Goal: Information Seeking & Learning: Compare options

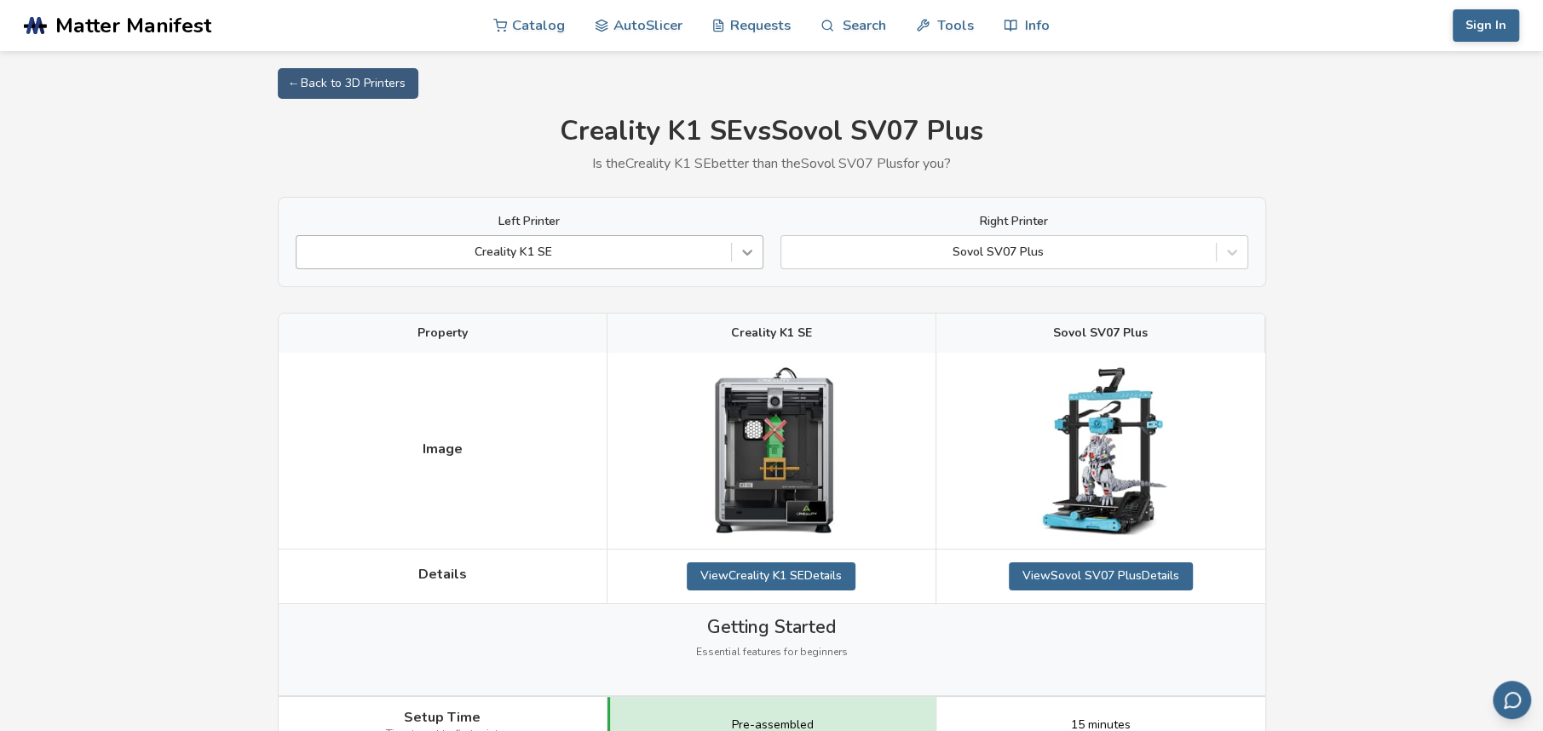
click at [751, 256] on icon at bounding box center [747, 252] width 17 height 17
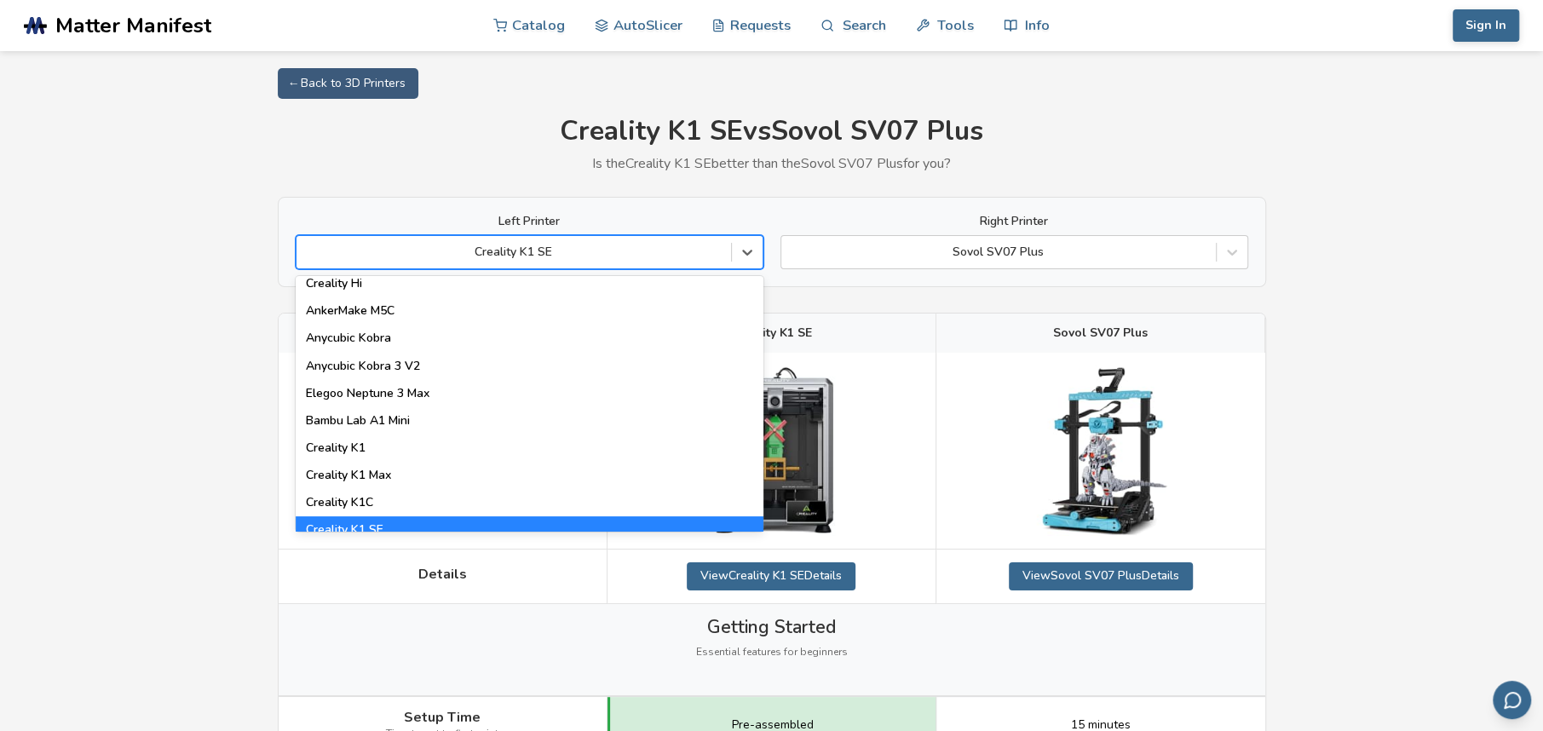
scroll to position [341, 0]
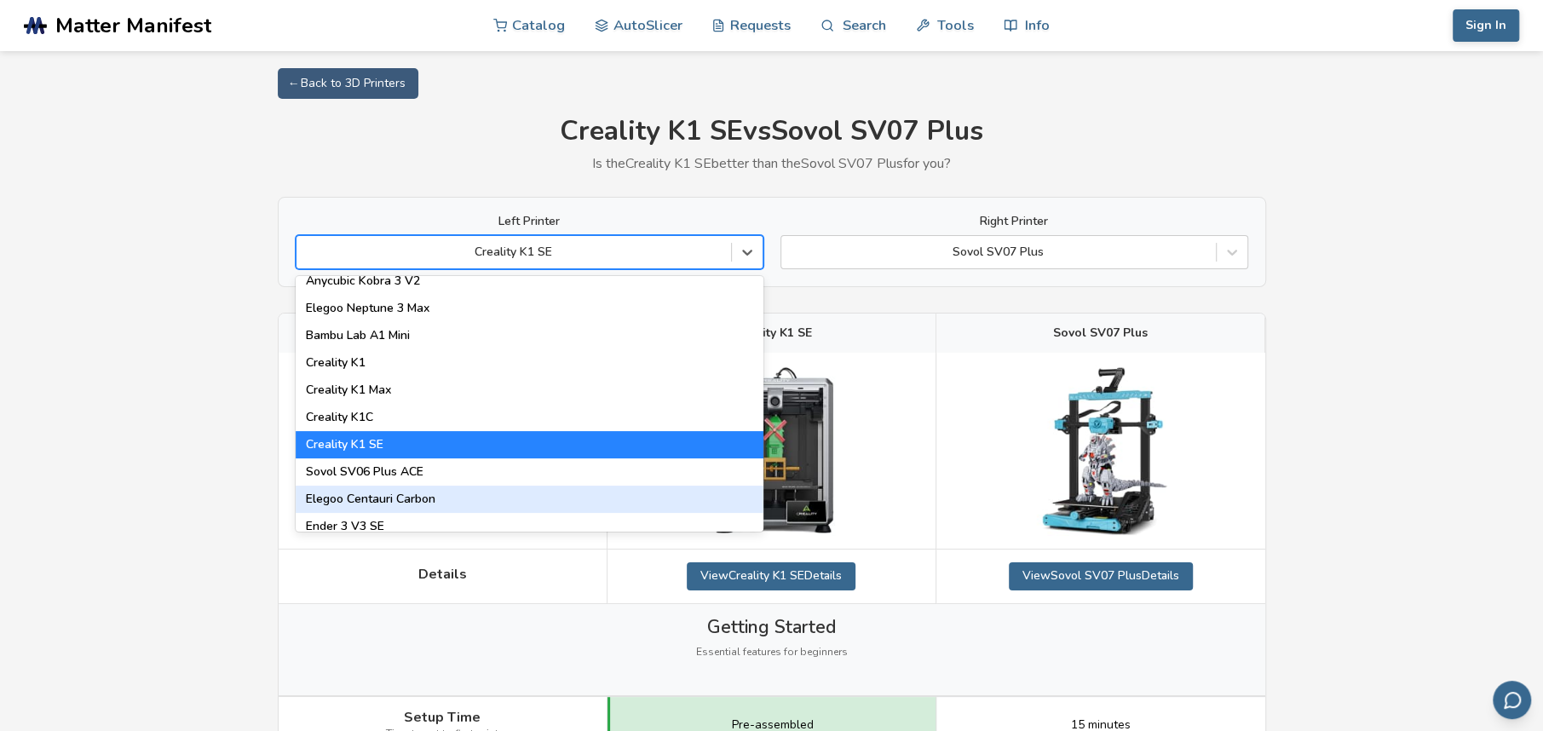
click at [619, 506] on div "Elegoo Centauri Carbon" at bounding box center [530, 499] width 468 height 27
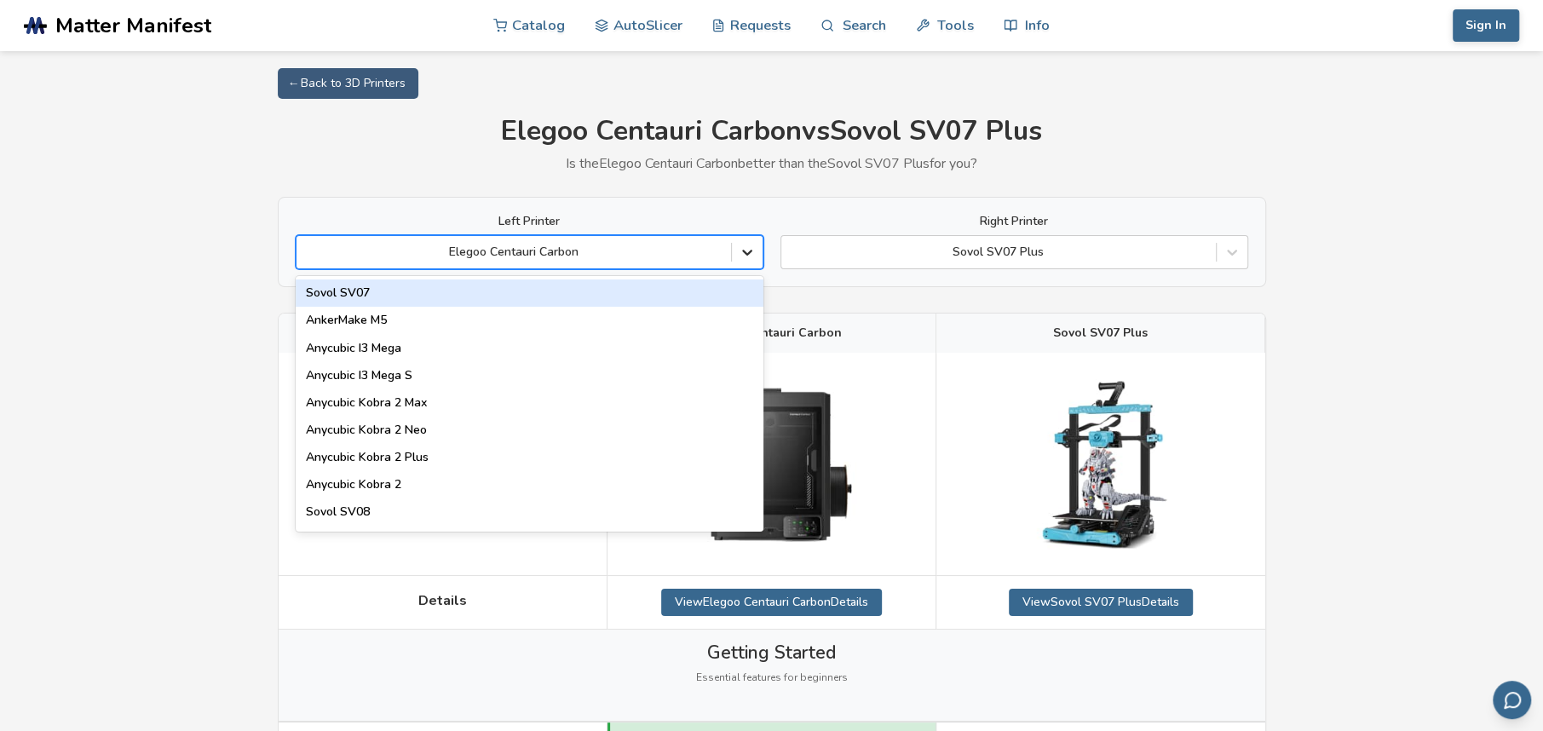
click at [740, 247] on icon at bounding box center [747, 252] width 17 height 17
type input "*"
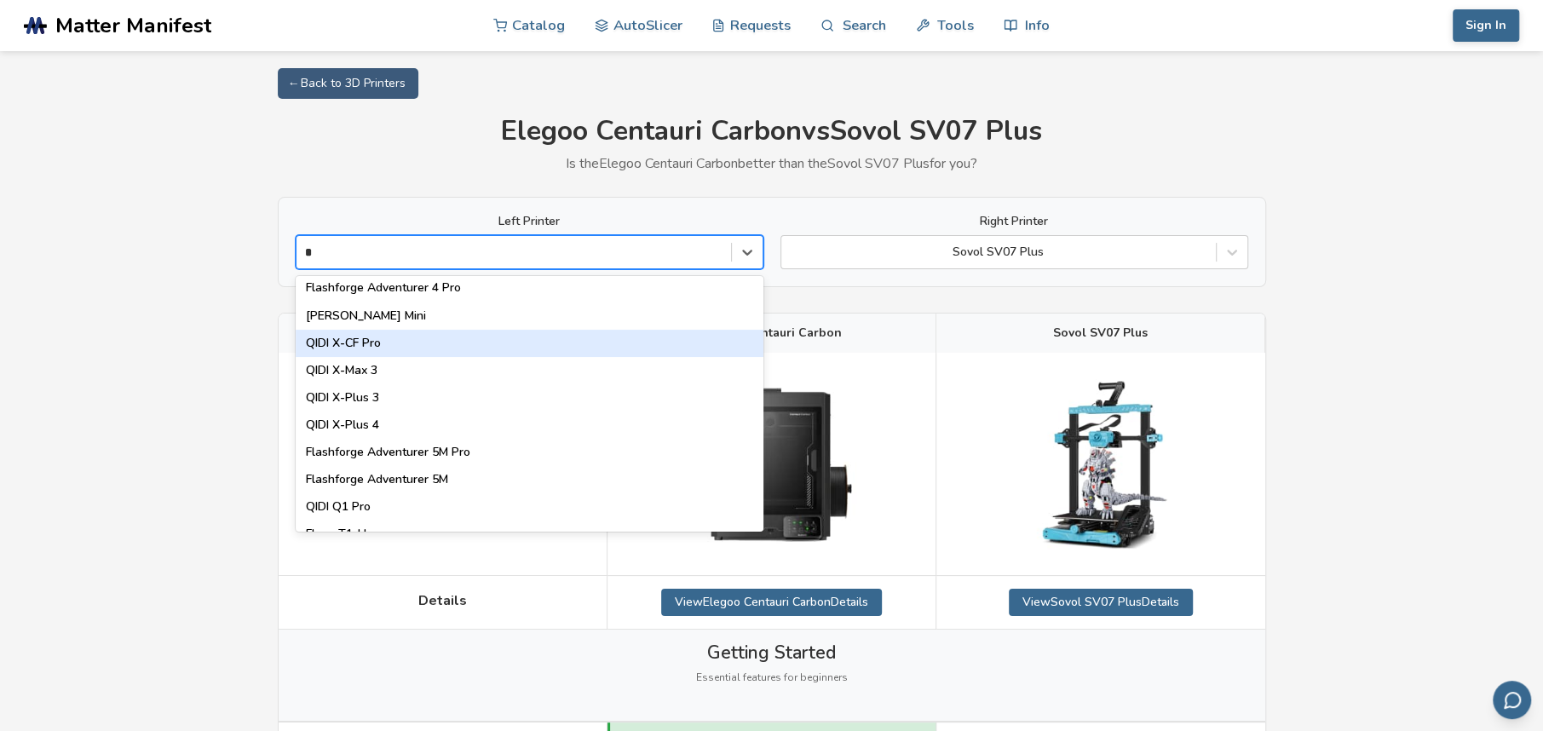
scroll to position [1788, 0]
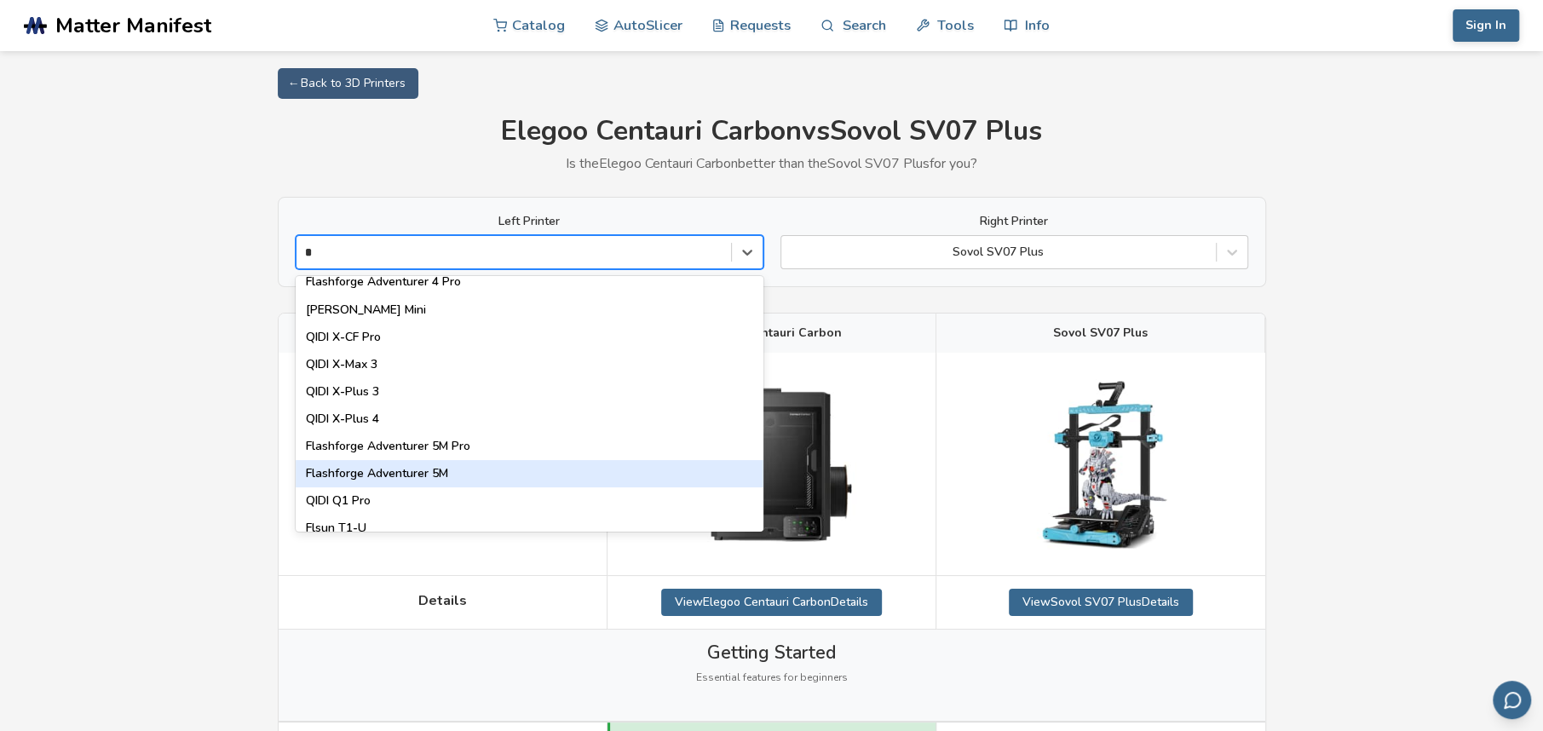
click at [608, 464] on div "Flashforge Adventurer 5M" at bounding box center [530, 473] width 468 height 27
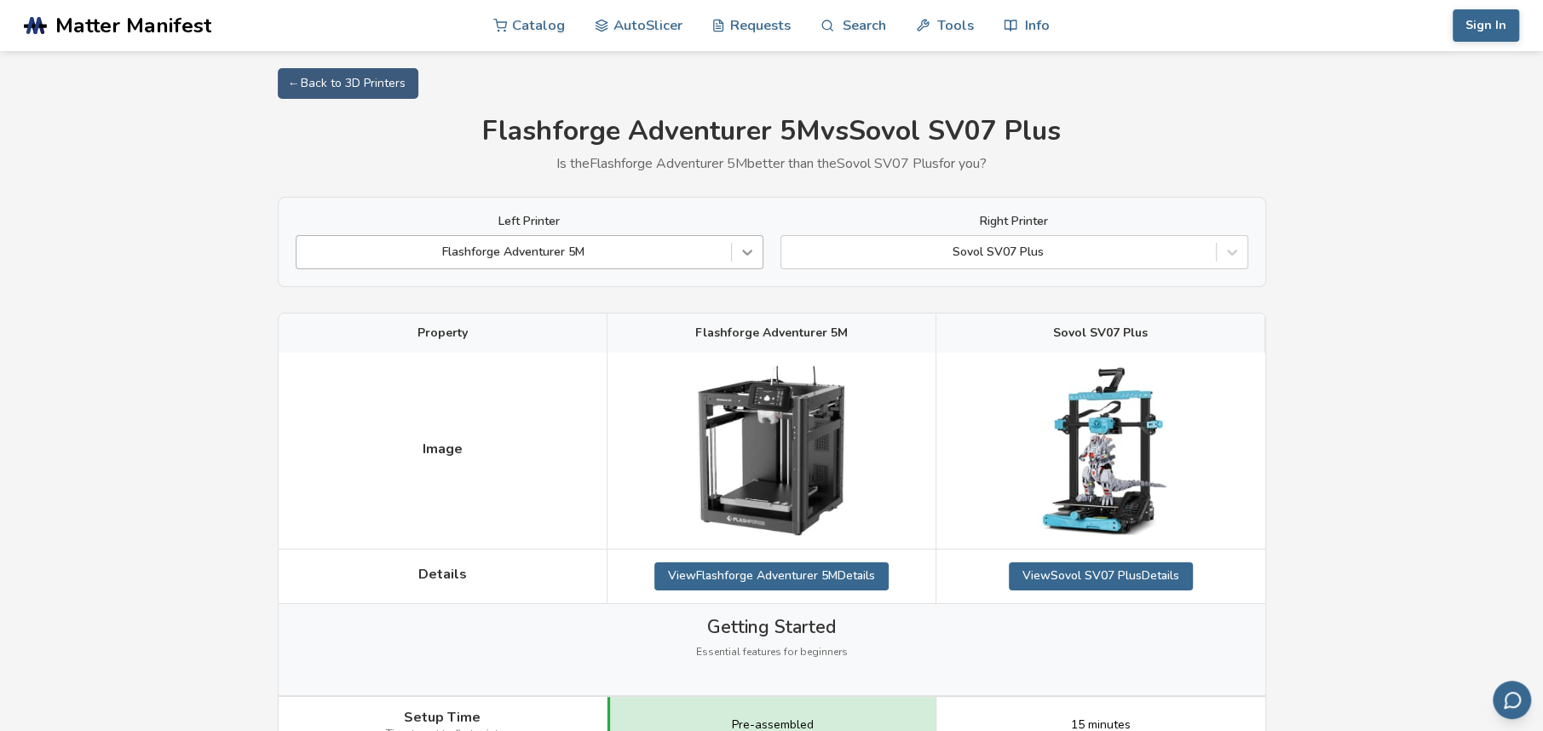
click at [750, 239] on div at bounding box center [747, 252] width 31 height 31
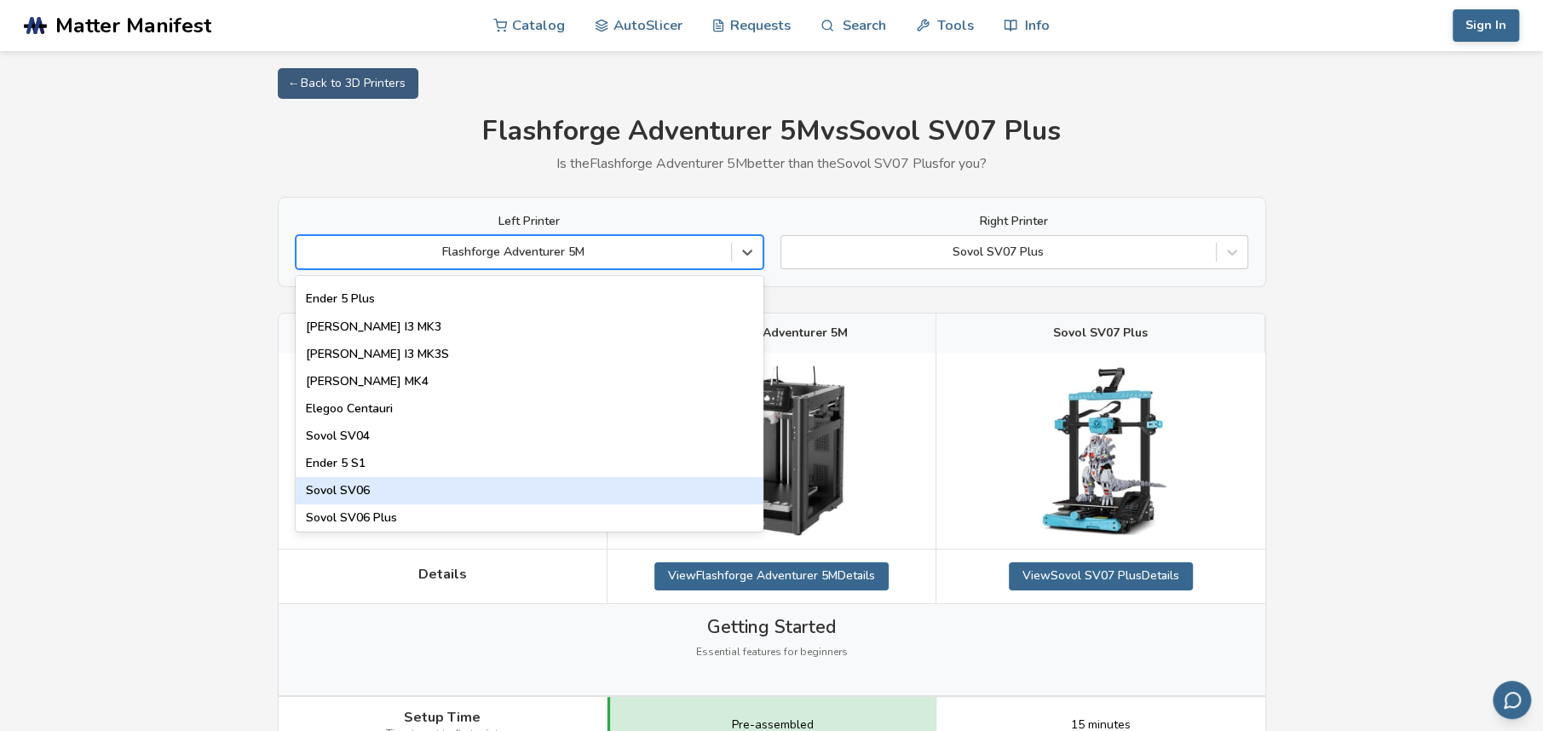
scroll to position [682, 0]
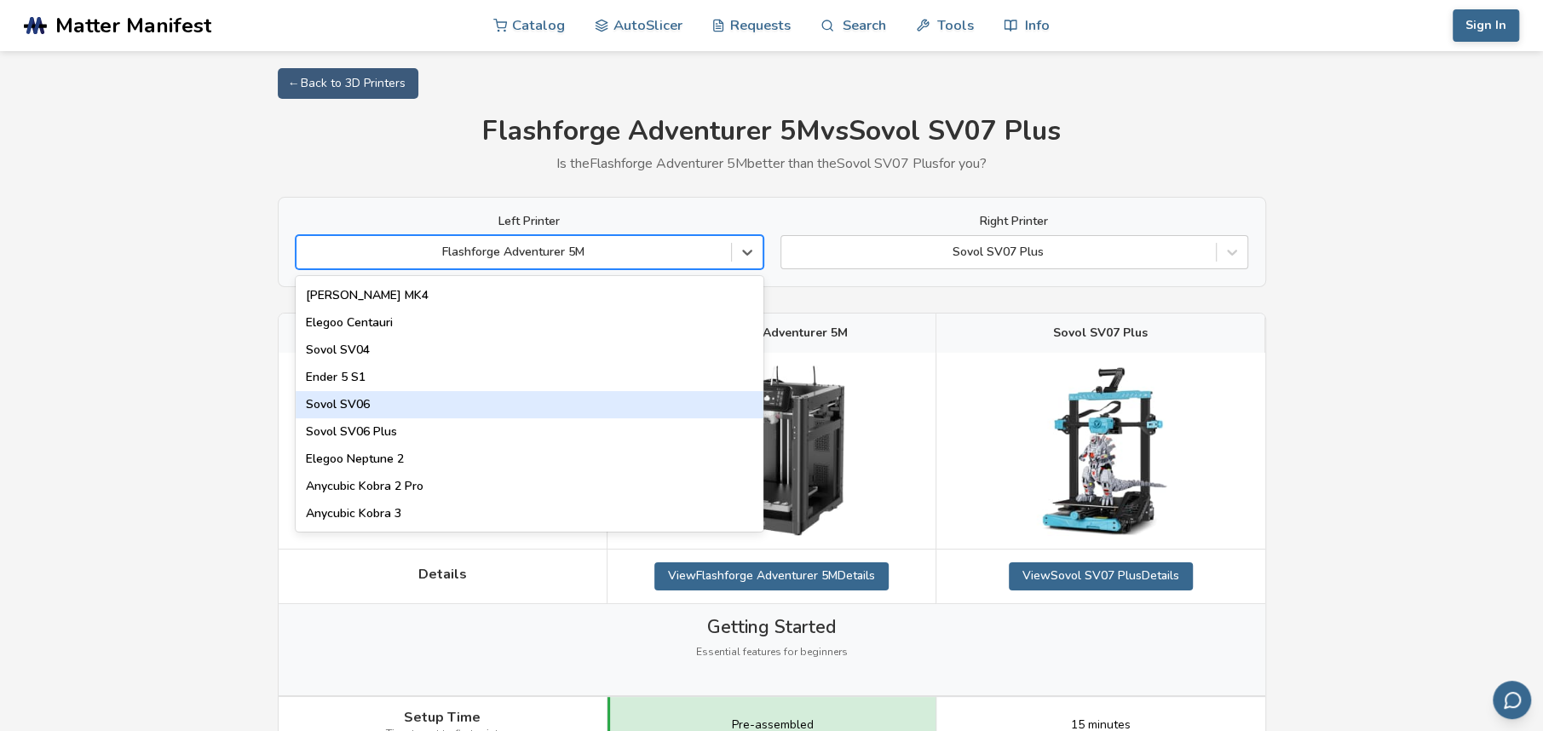
click at [556, 401] on div "Sovol SV06" at bounding box center [530, 404] width 468 height 27
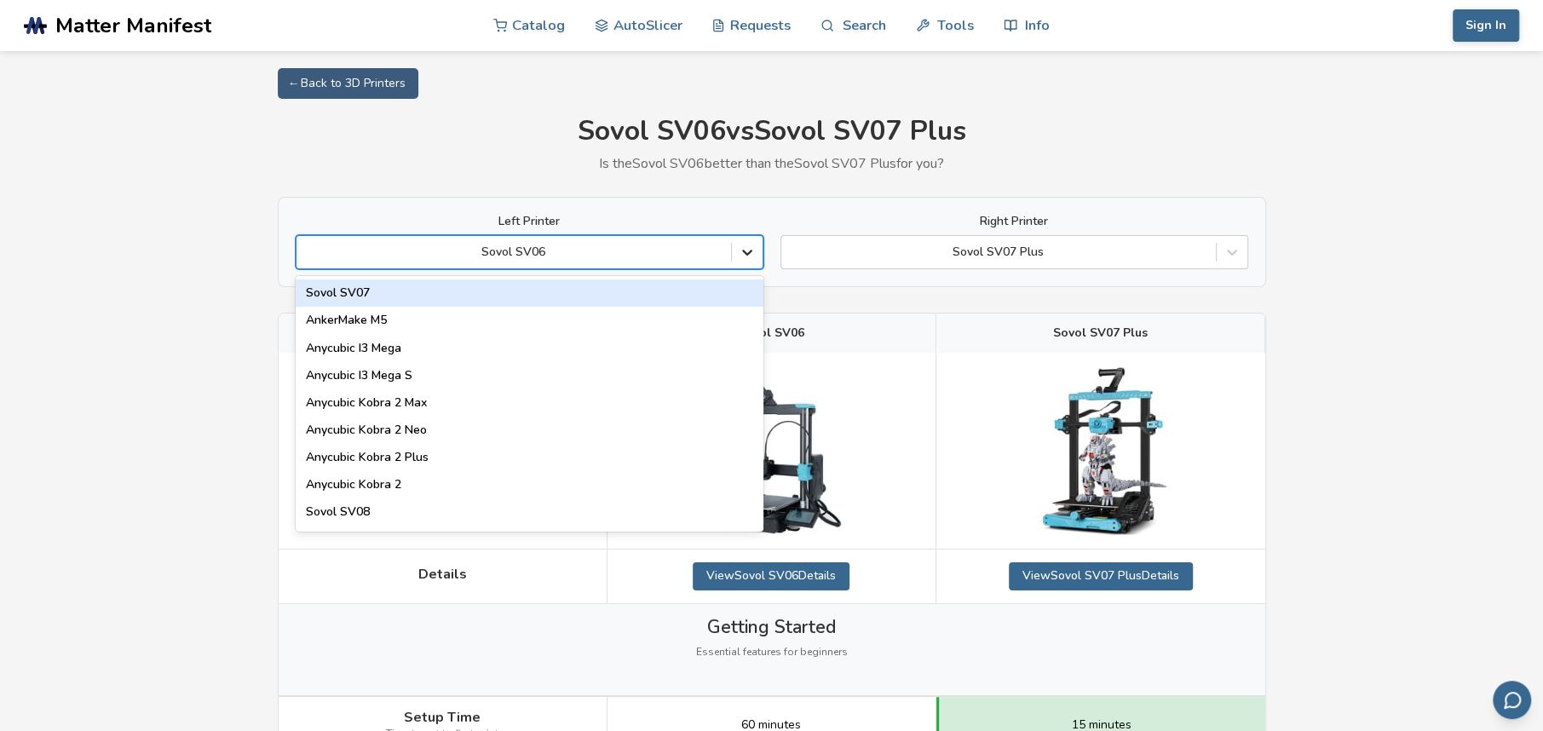
click at [741, 252] on icon at bounding box center [747, 252] width 17 height 17
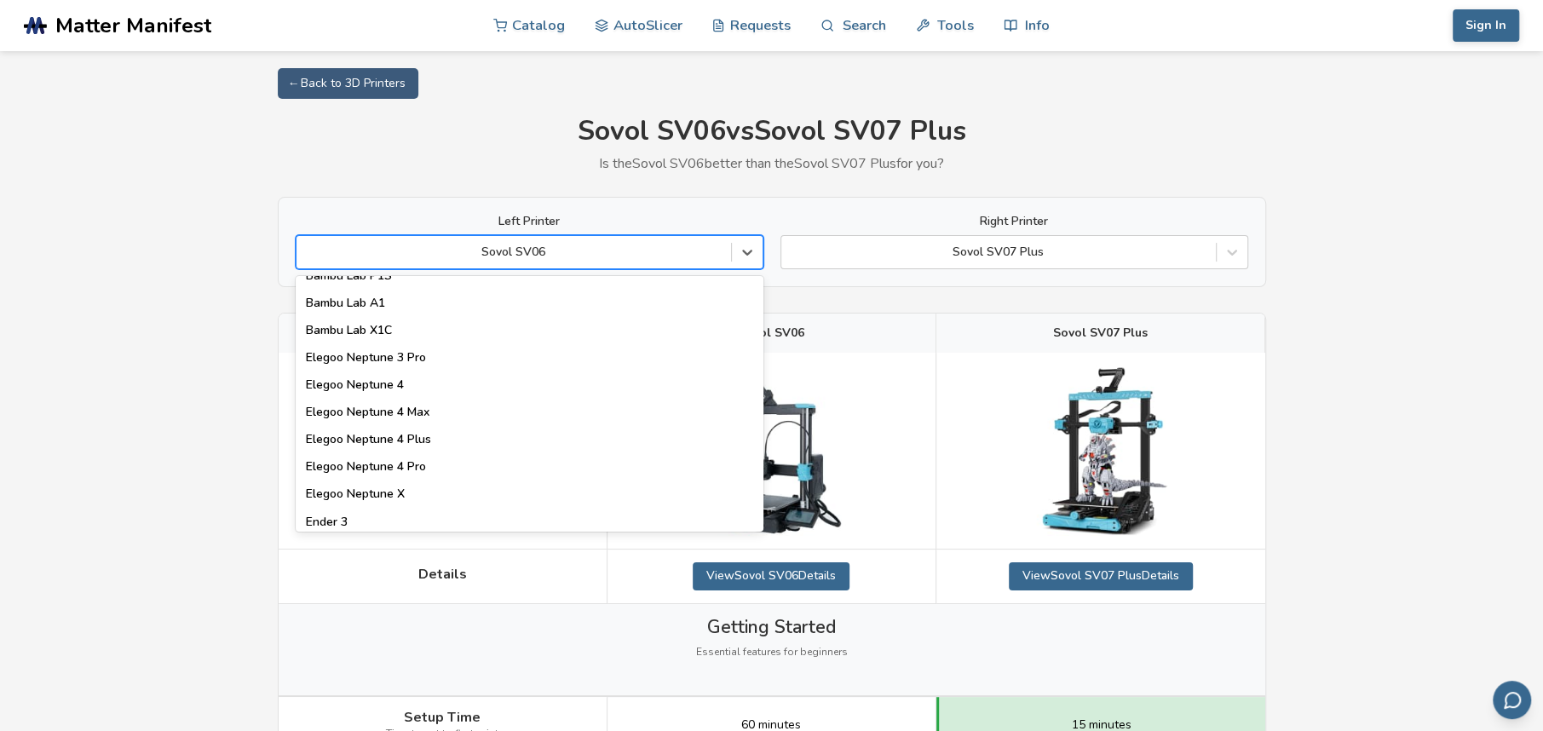
scroll to position [1277, 0]
click at [621, 462] on div "Elegoo Neptune 4 Pro" at bounding box center [530, 465] width 468 height 27
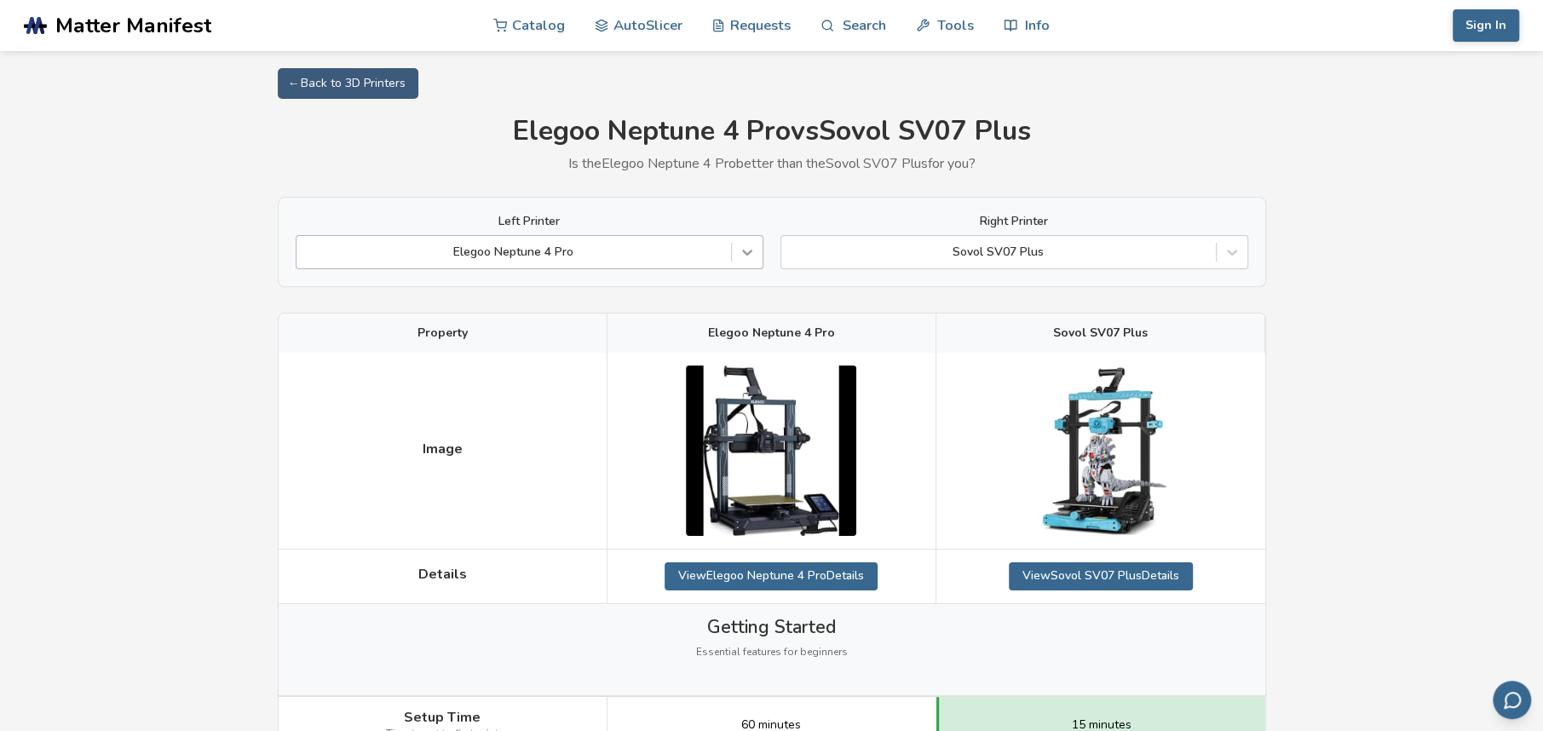
click at [749, 262] on div at bounding box center [747, 252] width 31 height 31
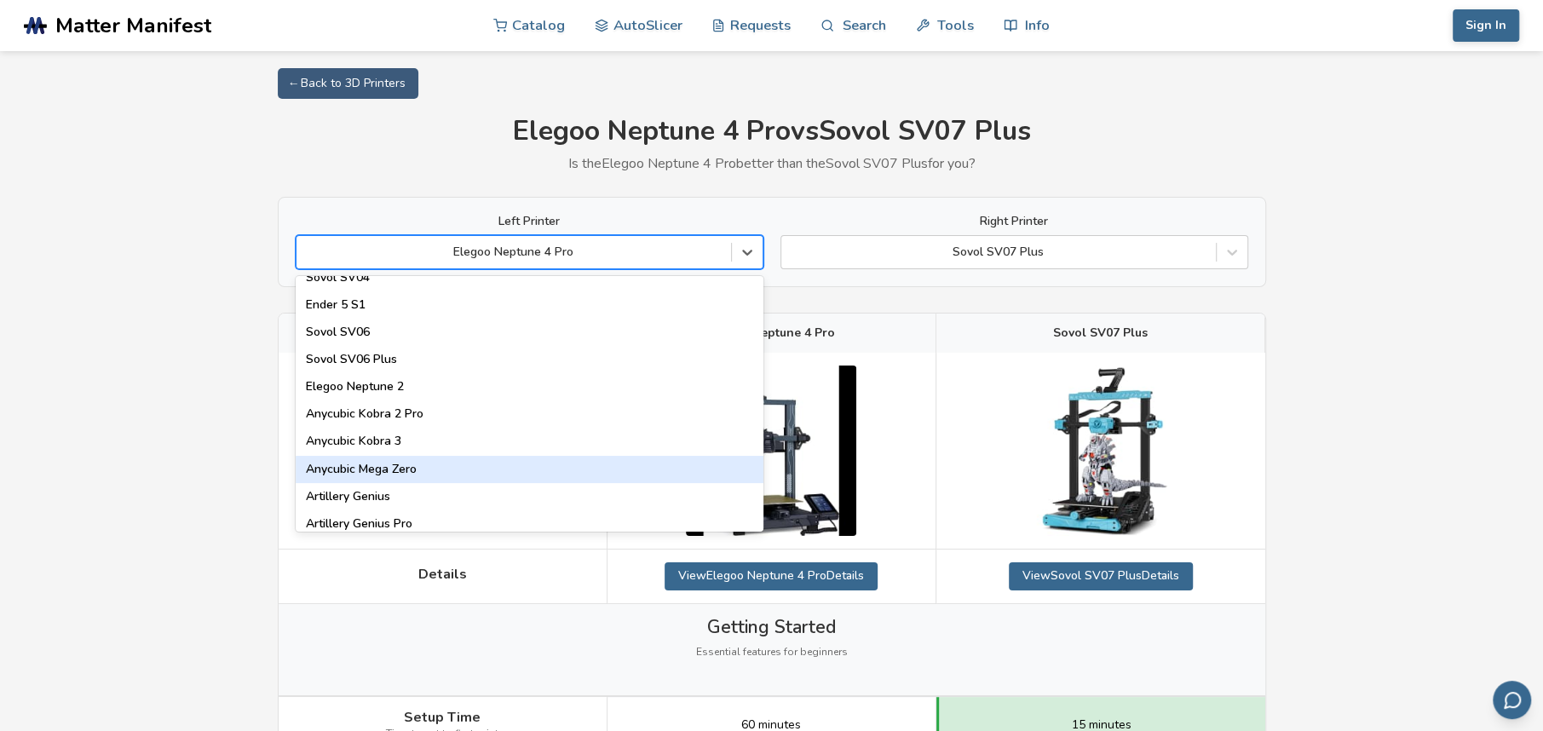
scroll to position [936, 0]
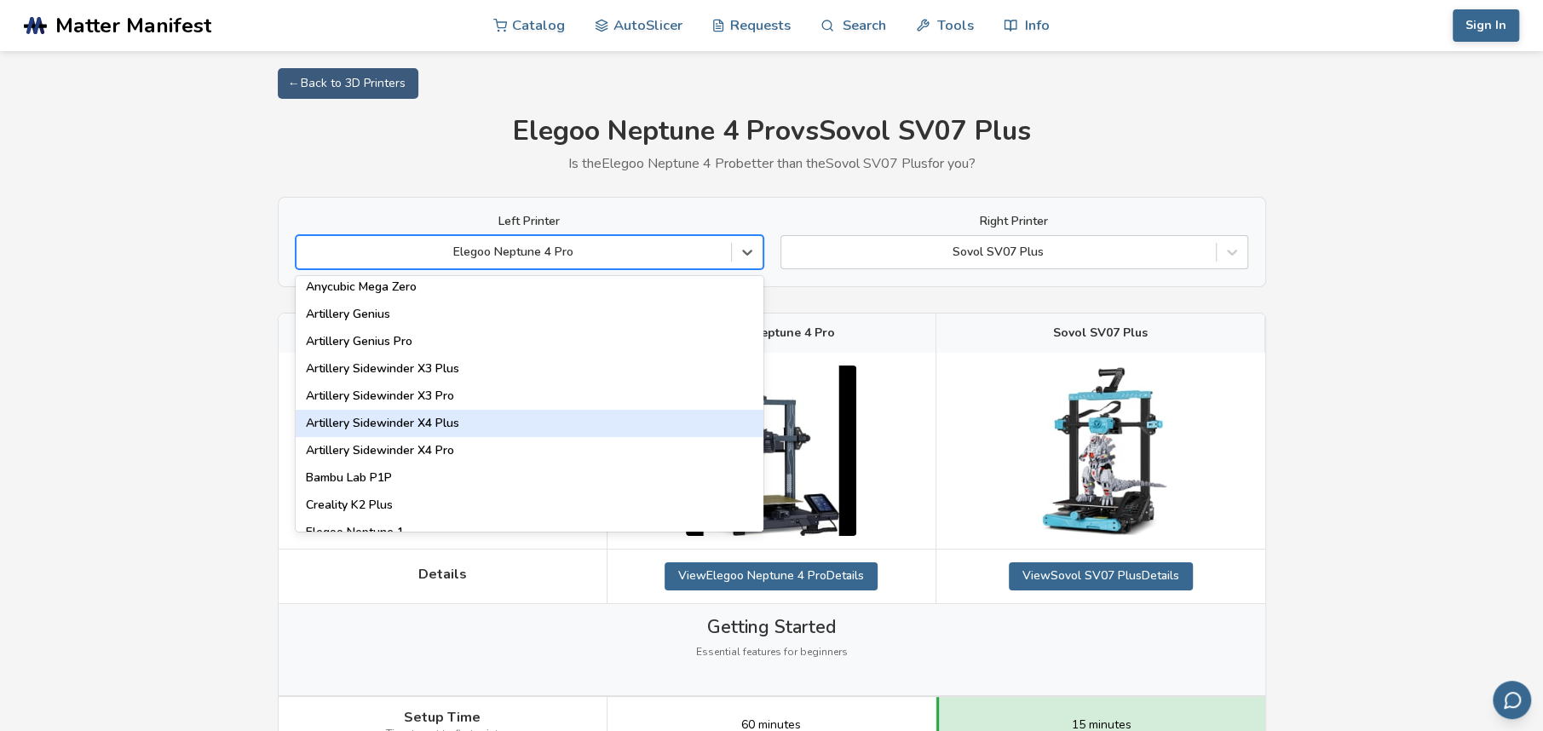
click at [665, 431] on div "Artillery Sidewinder X4 Plus" at bounding box center [530, 423] width 468 height 27
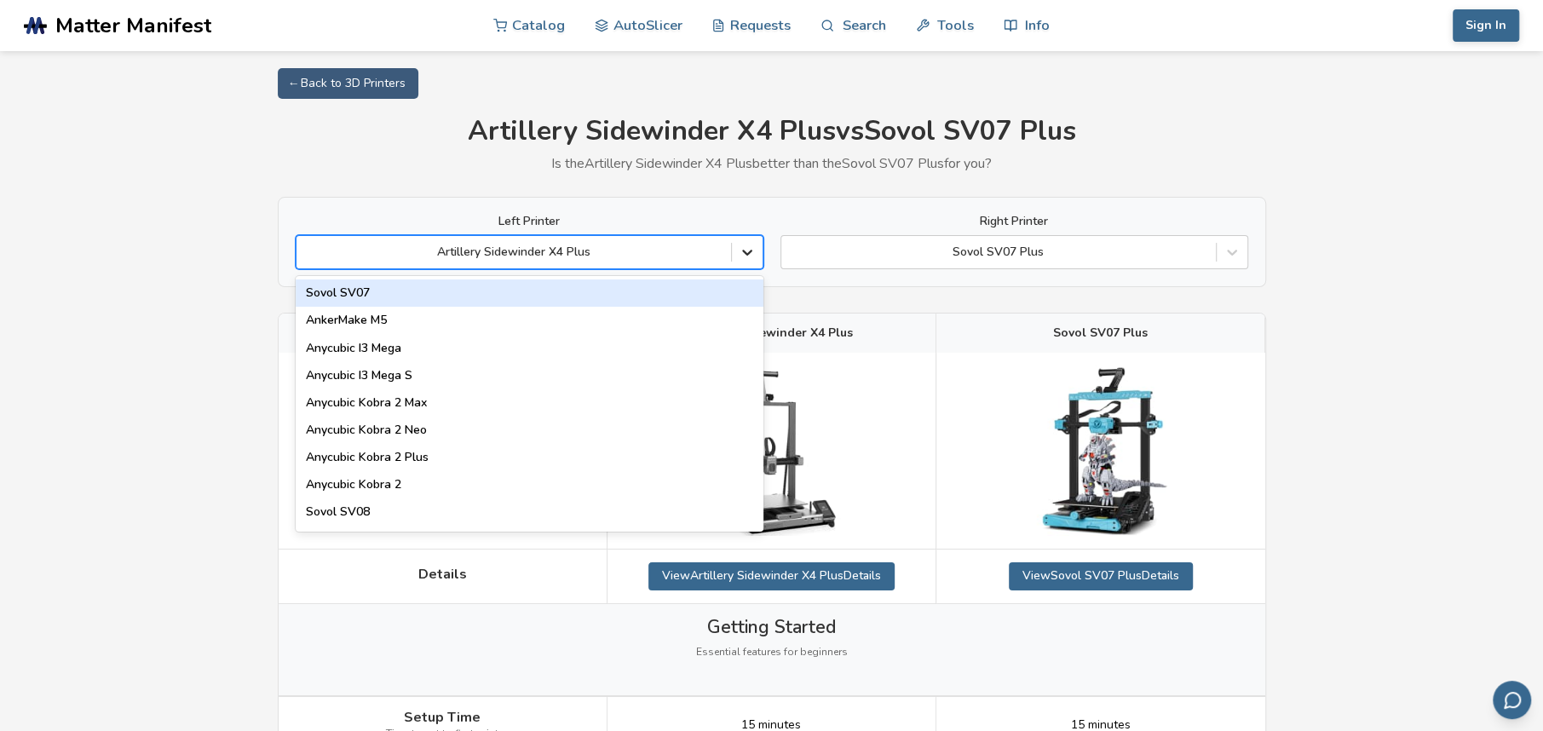
click at [742, 251] on icon at bounding box center [747, 253] width 10 height 6
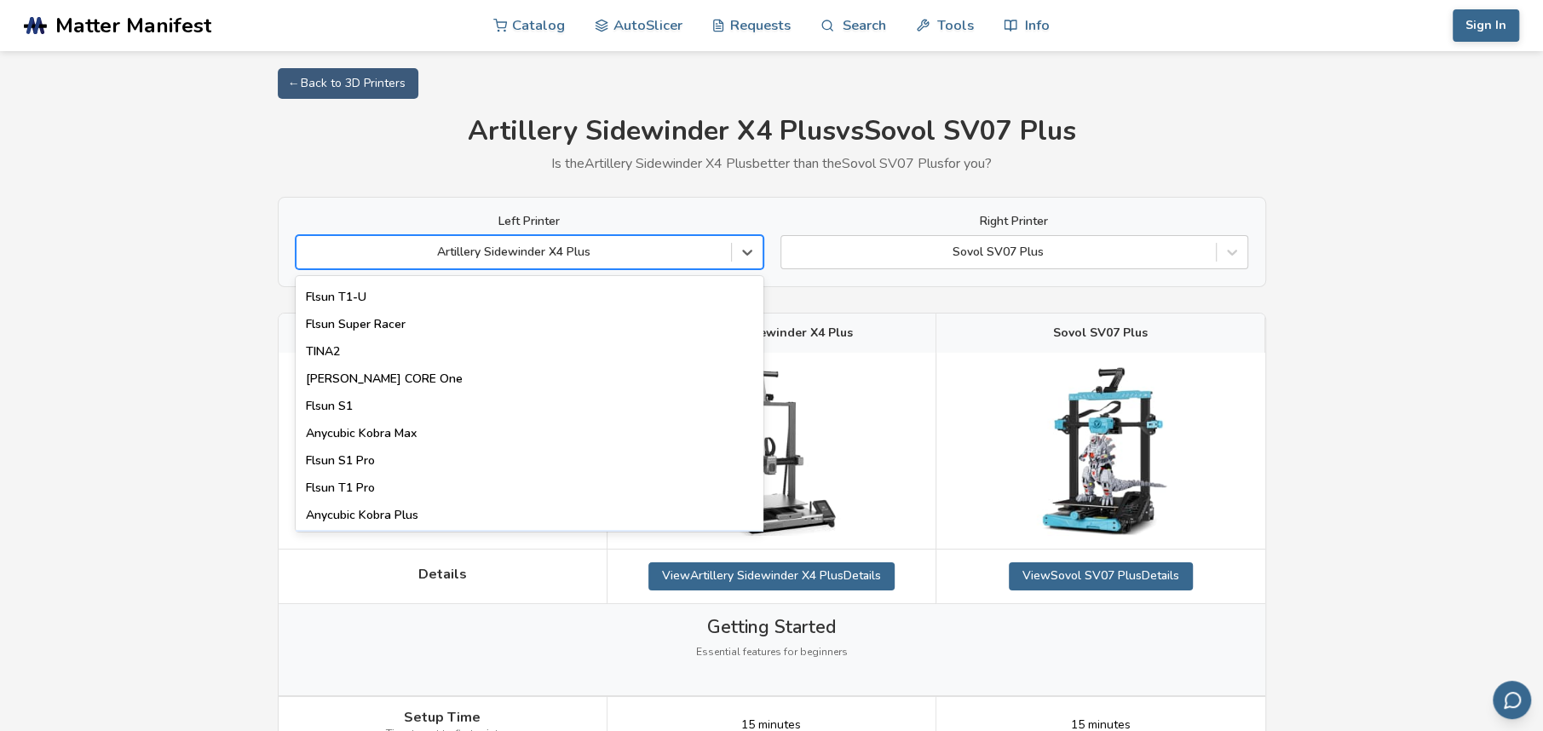
scroll to position [2183, 0]
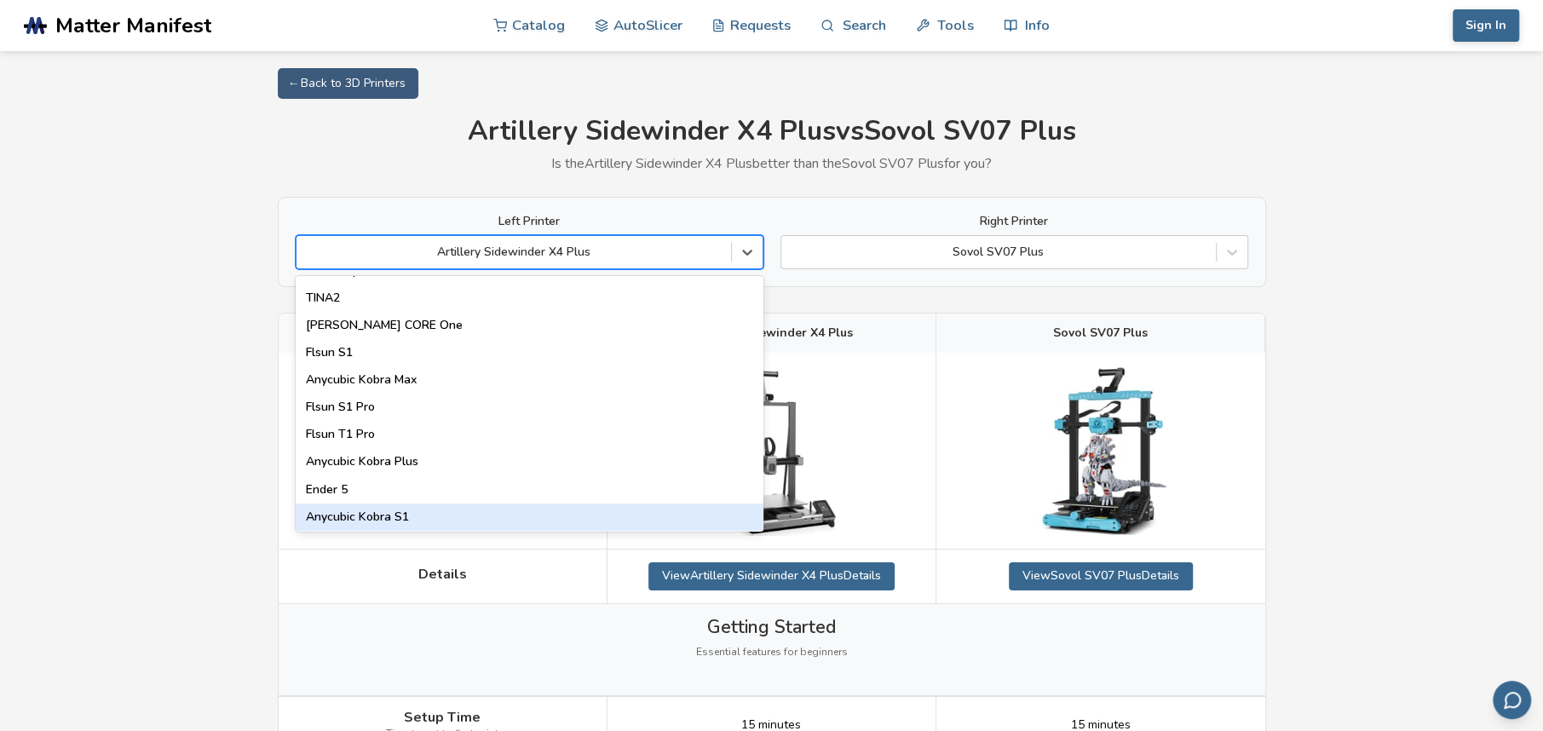
click at [549, 523] on div "Anycubic Kobra S1" at bounding box center [530, 517] width 468 height 27
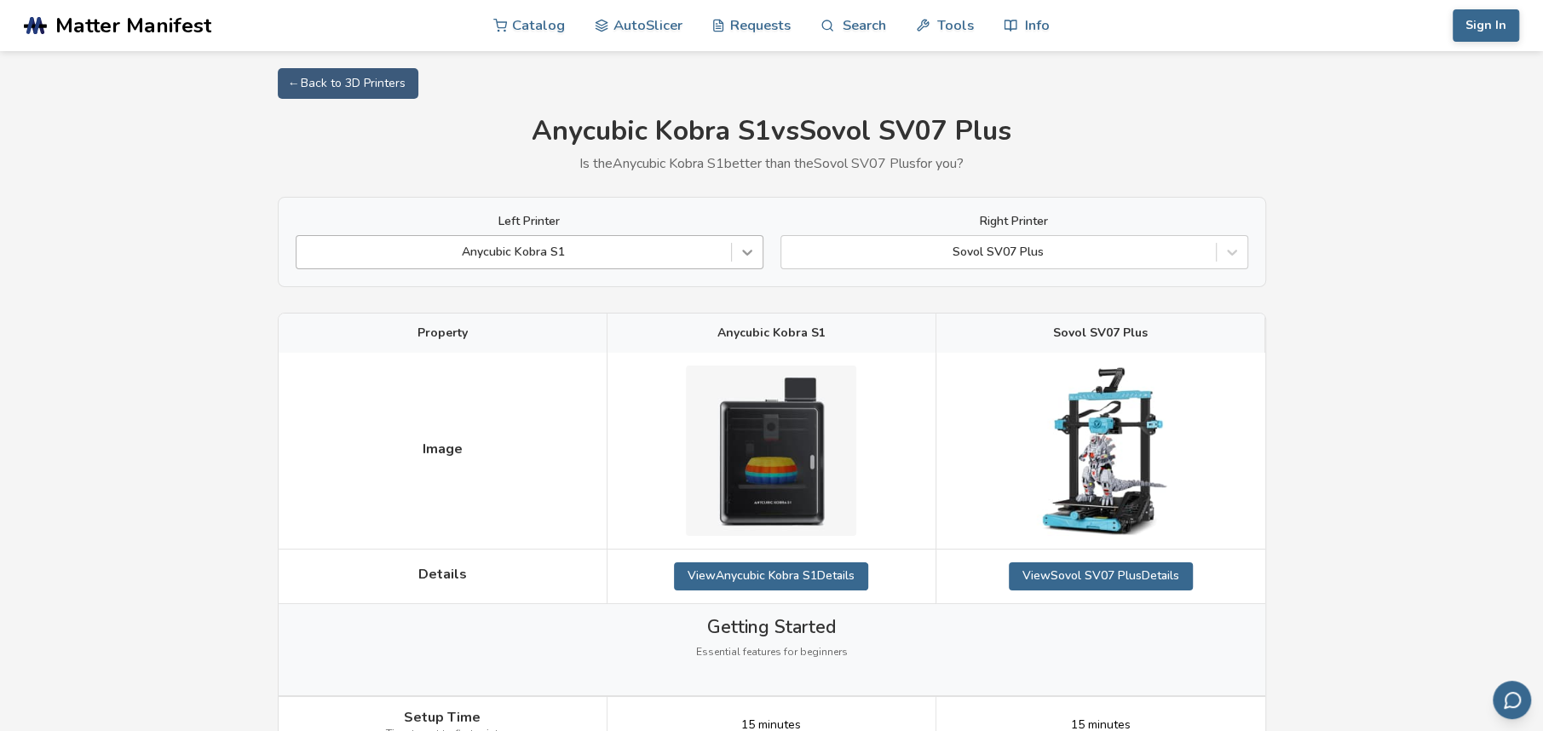
click at [751, 258] on icon at bounding box center [747, 252] width 17 height 17
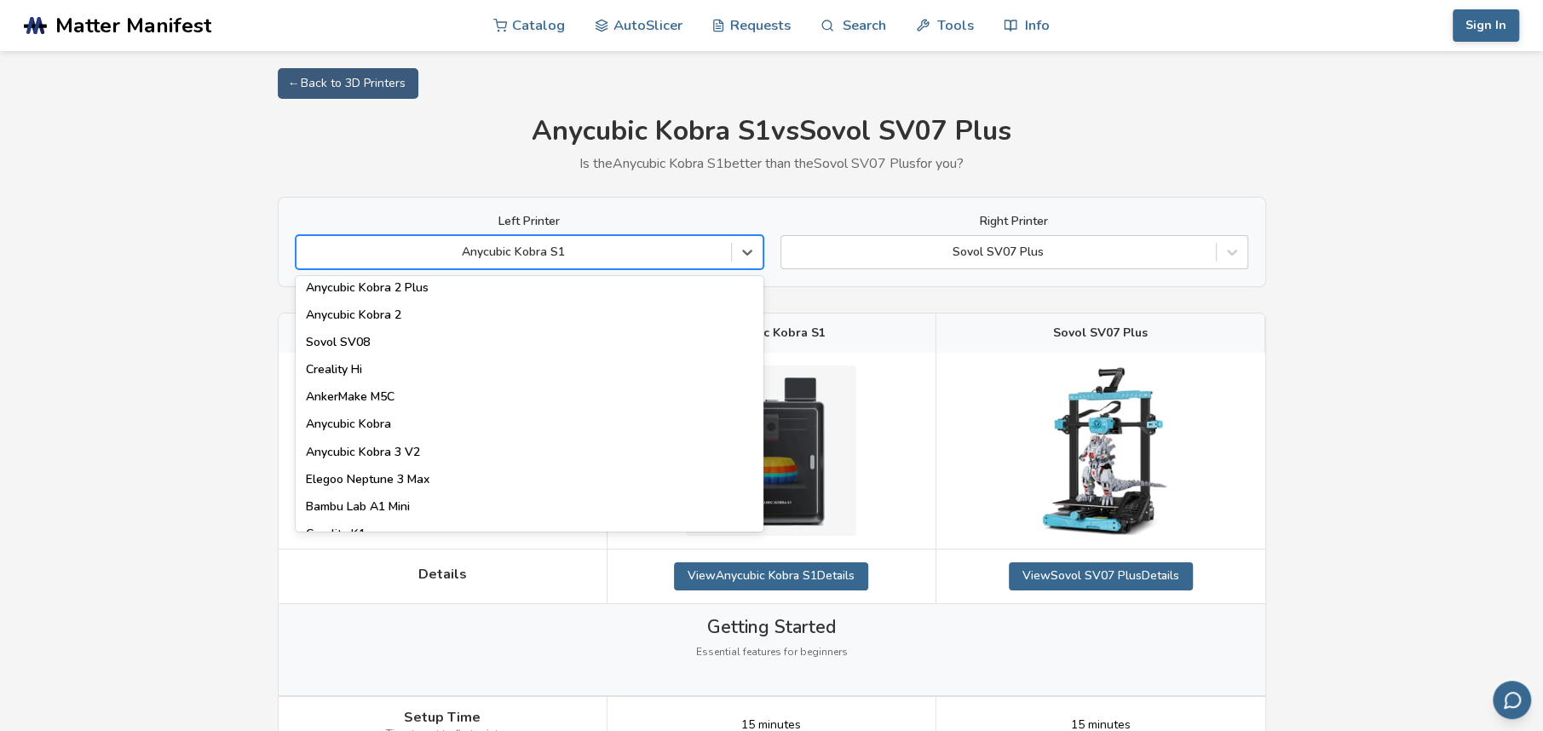
scroll to position [256, 0]
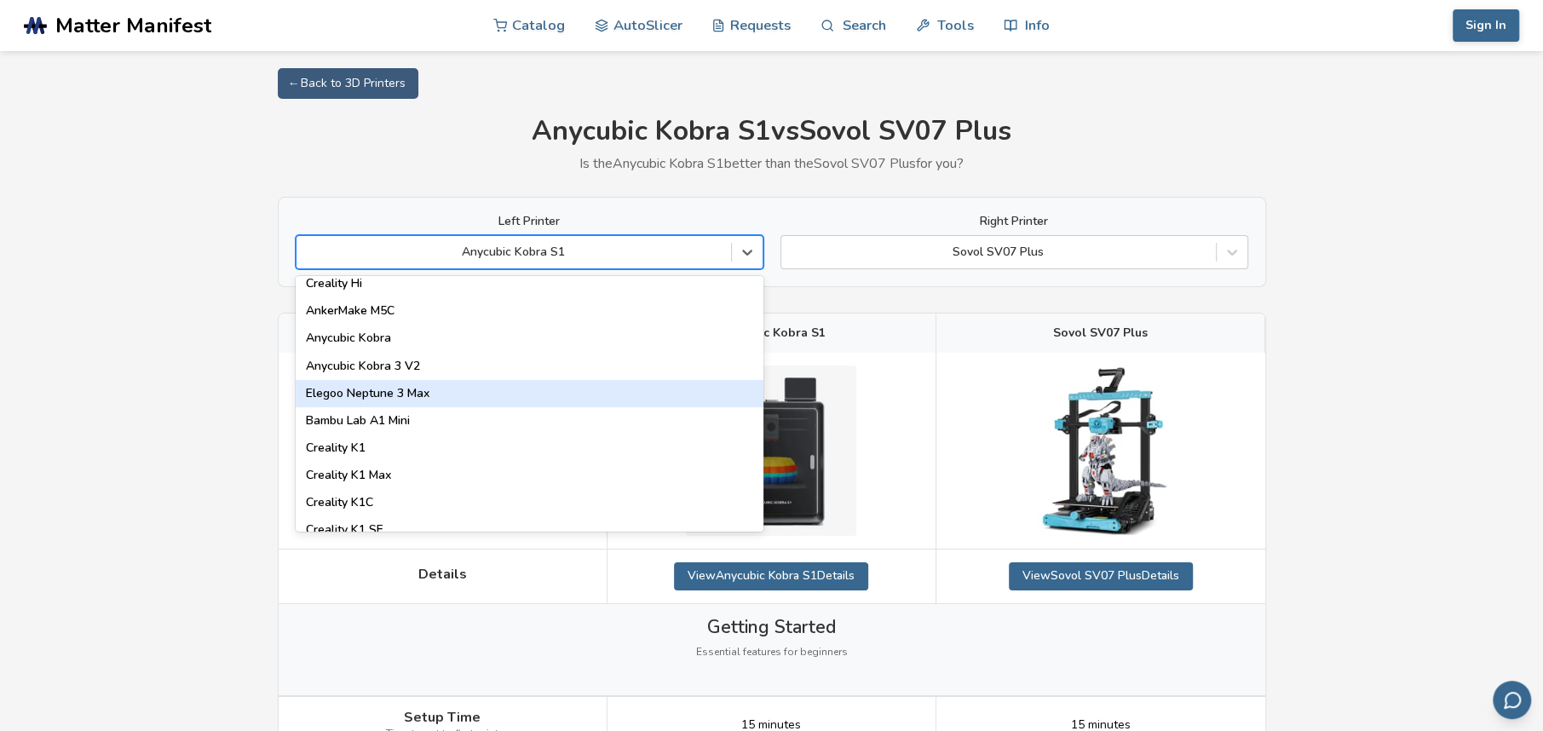
click at [558, 389] on div "Elegoo Neptune 3 Max" at bounding box center [530, 393] width 468 height 27
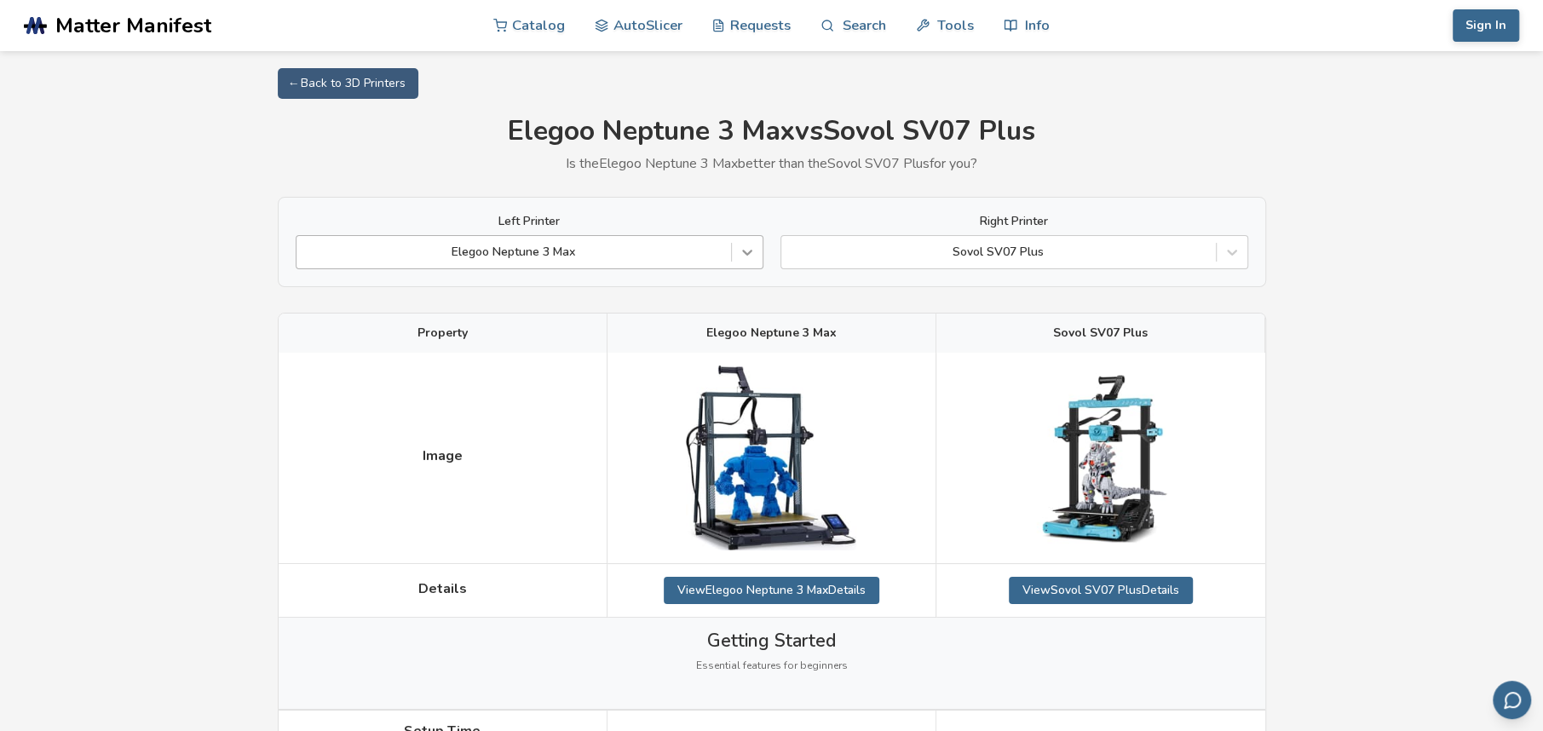
click at [749, 253] on icon at bounding box center [747, 253] width 10 height 6
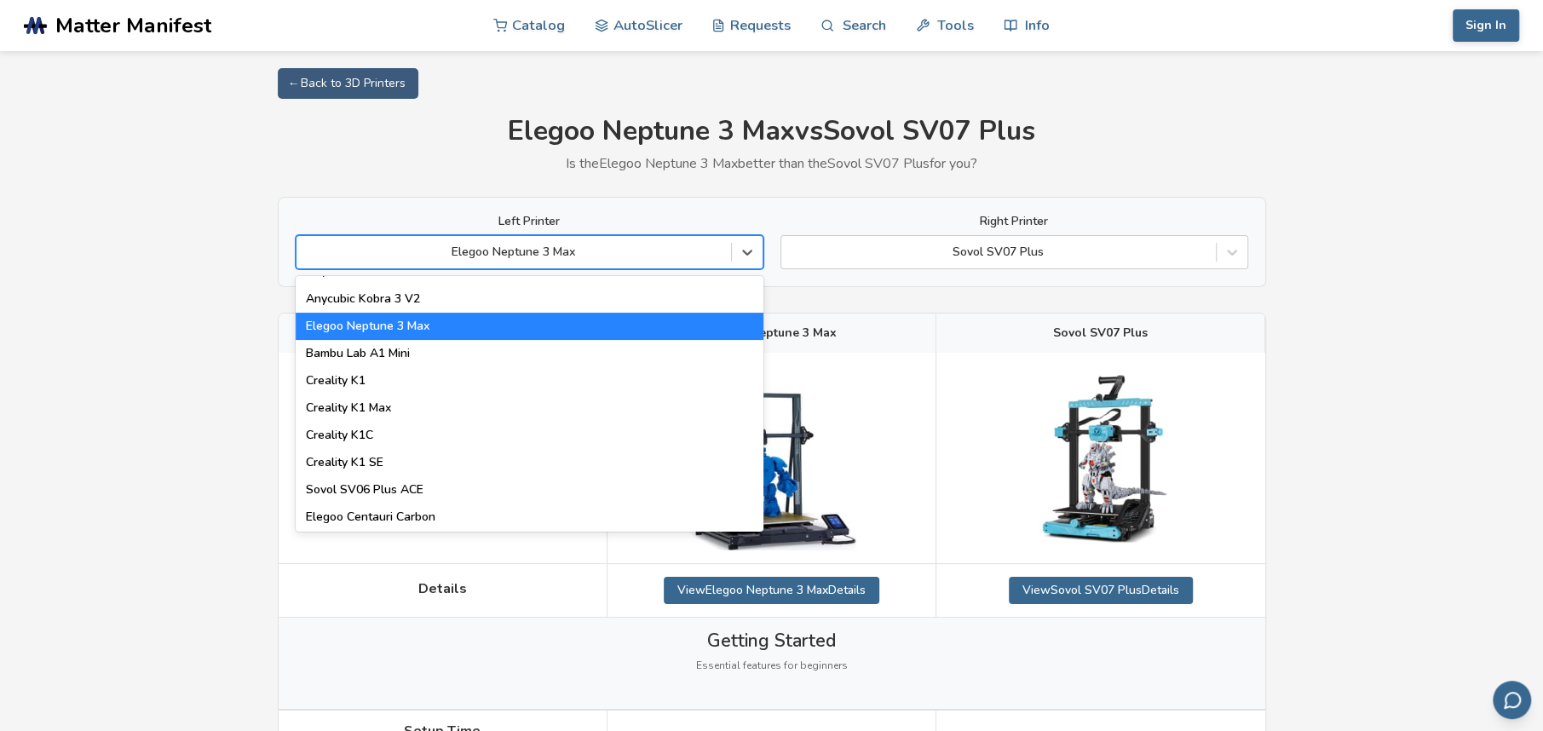
scroll to position [341, 0]
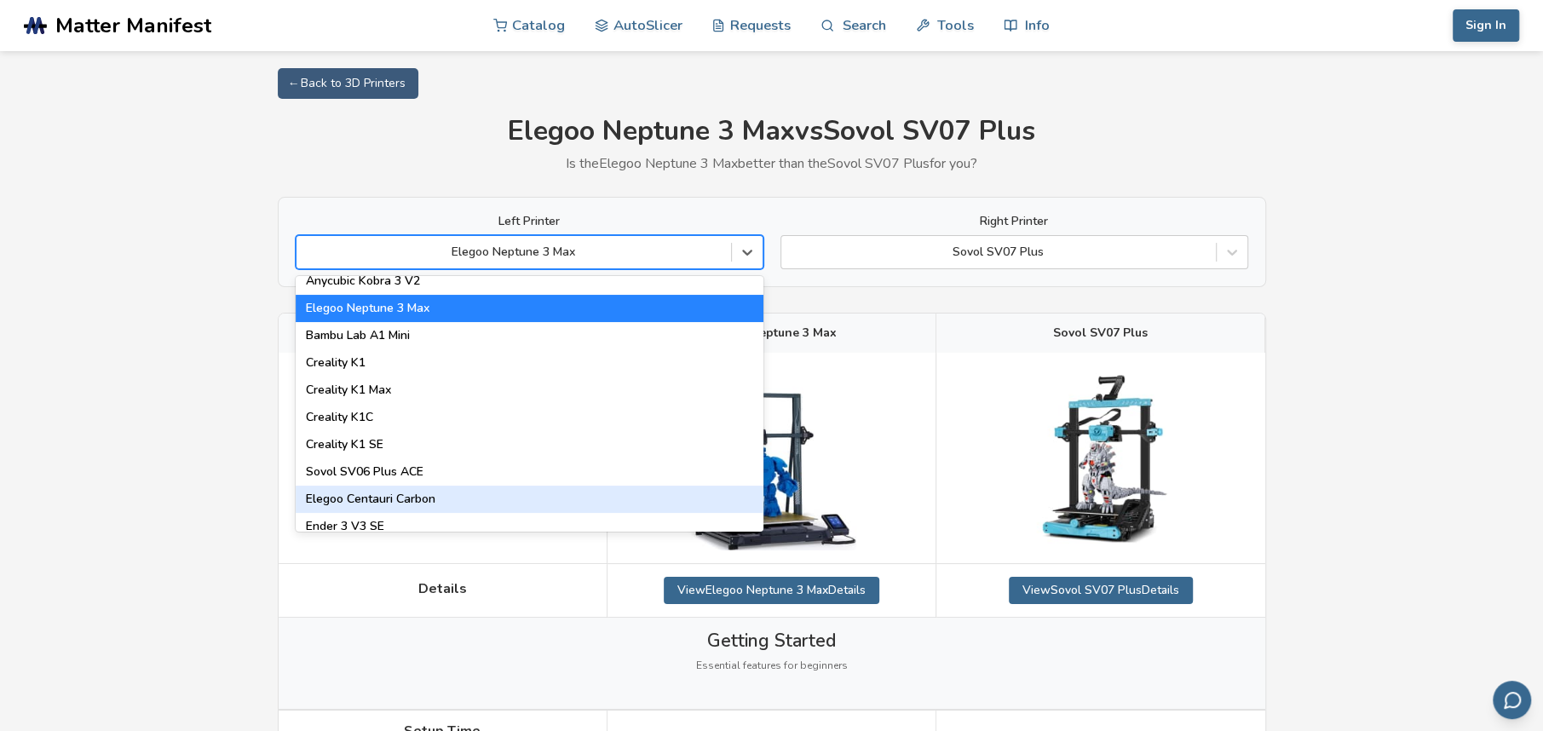
click at [592, 501] on div "Elegoo Centauri Carbon" at bounding box center [530, 499] width 468 height 27
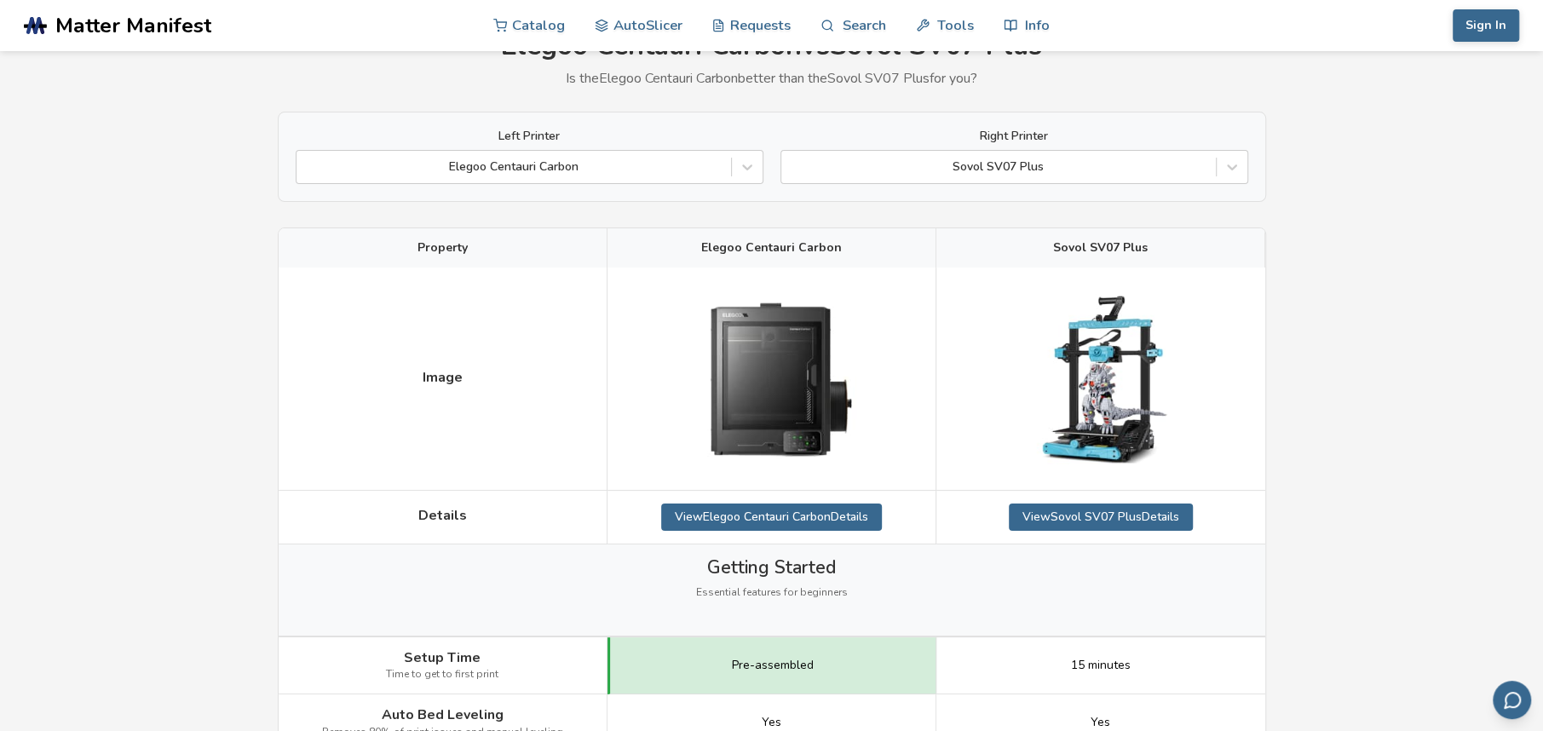
scroll to position [84, 0]
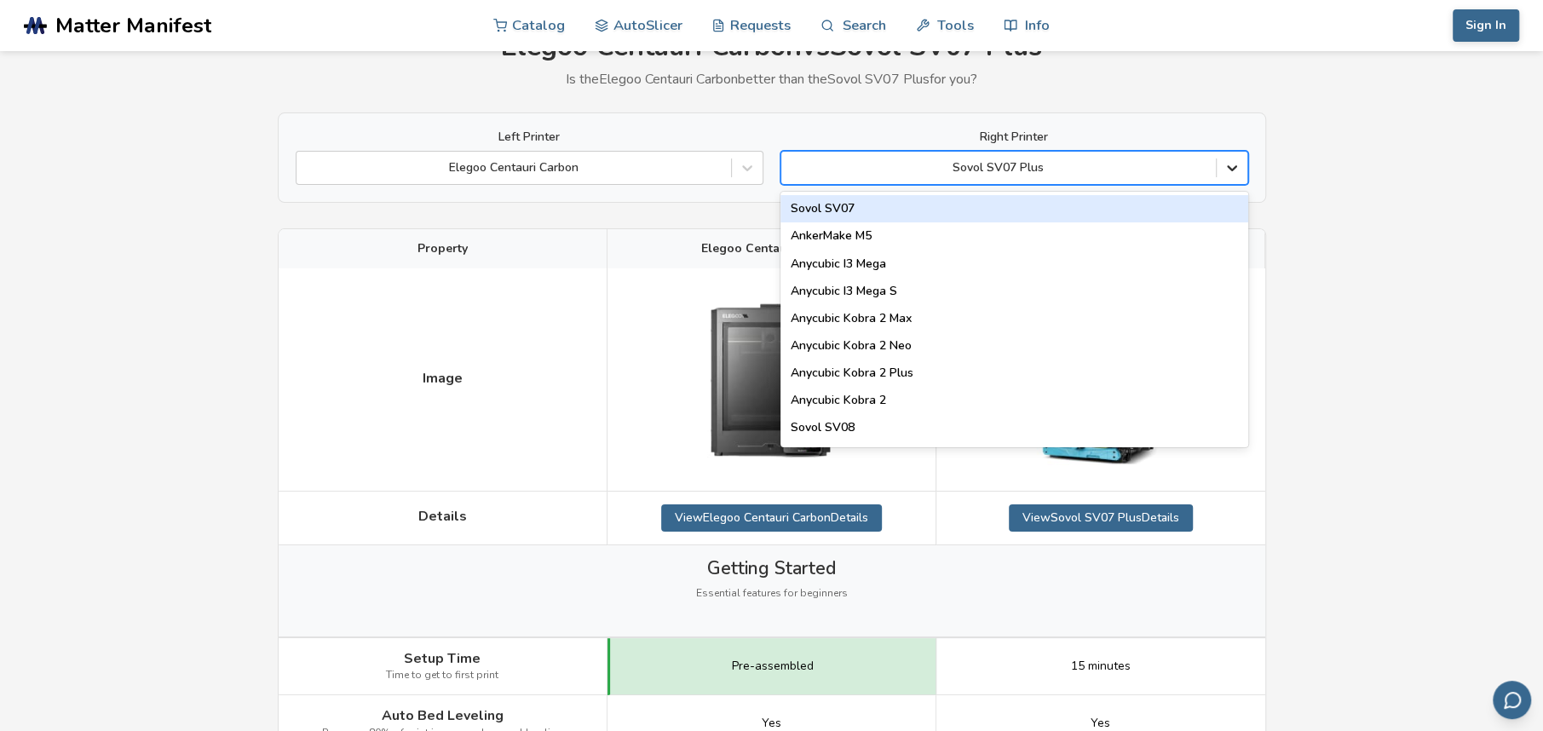
click at [1240, 173] on icon at bounding box center [1231, 167] width 17 height 17
type input "**"
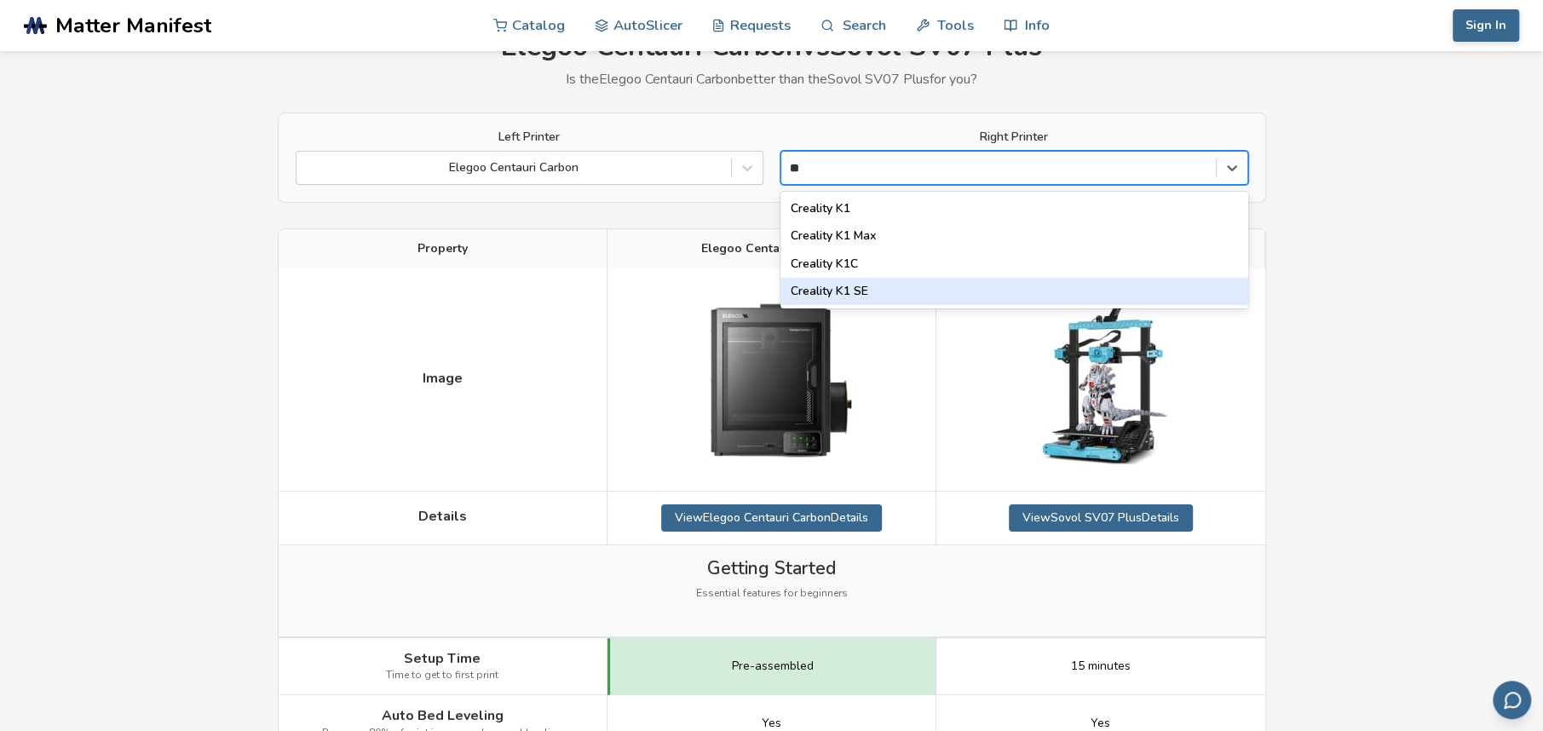
click at [905, 289] on div "Creality K1 SE" at bounding box center [1014, 291] width 468 height 27
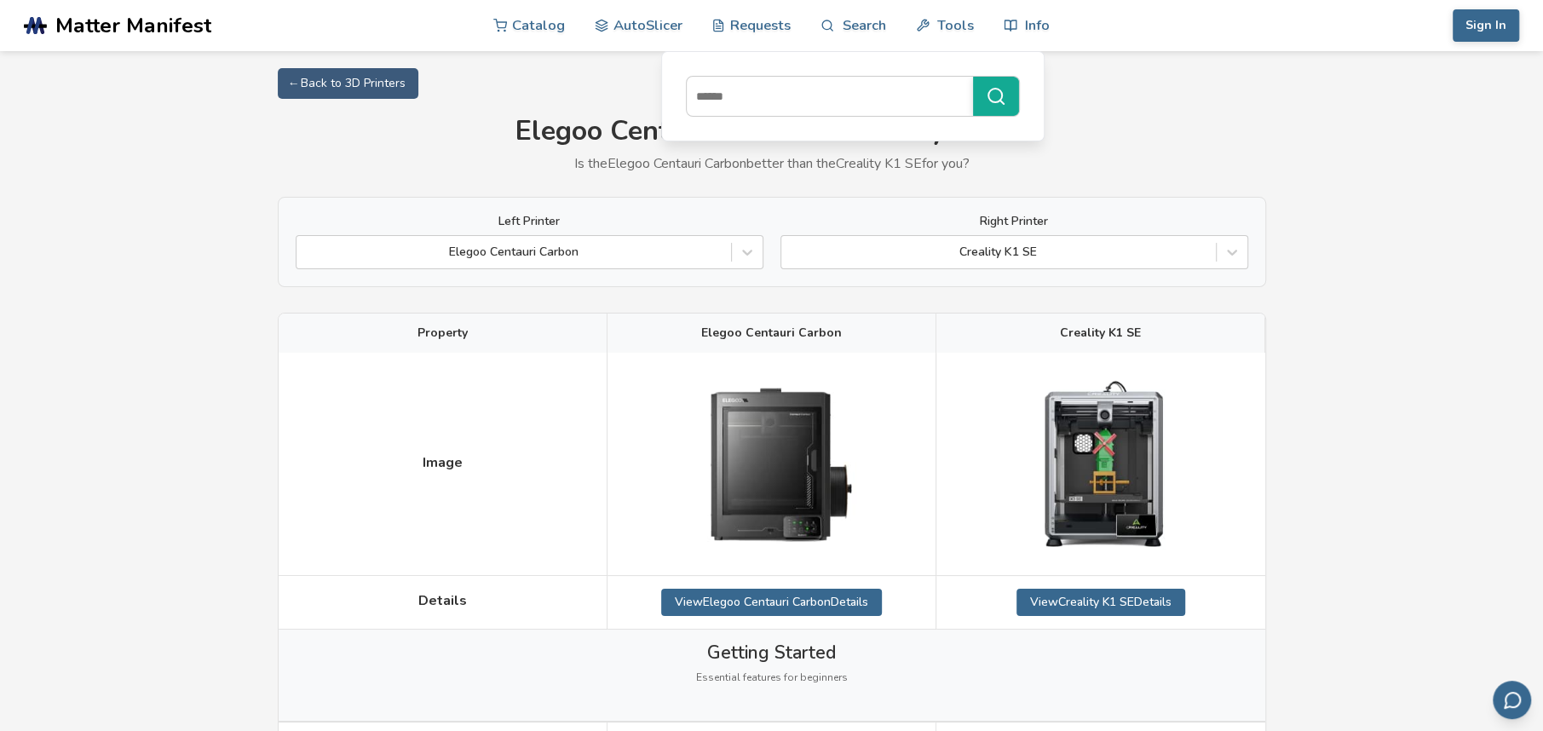
click at [824, 584] on div "View Elegoo Centauri Carbon Details" at bounding box center [771, 603] width 329 height 54
click at [825, 590] on link "View Elegoo Centauri Carbon Details" at bounding box center [771, 602] width 221 height 27
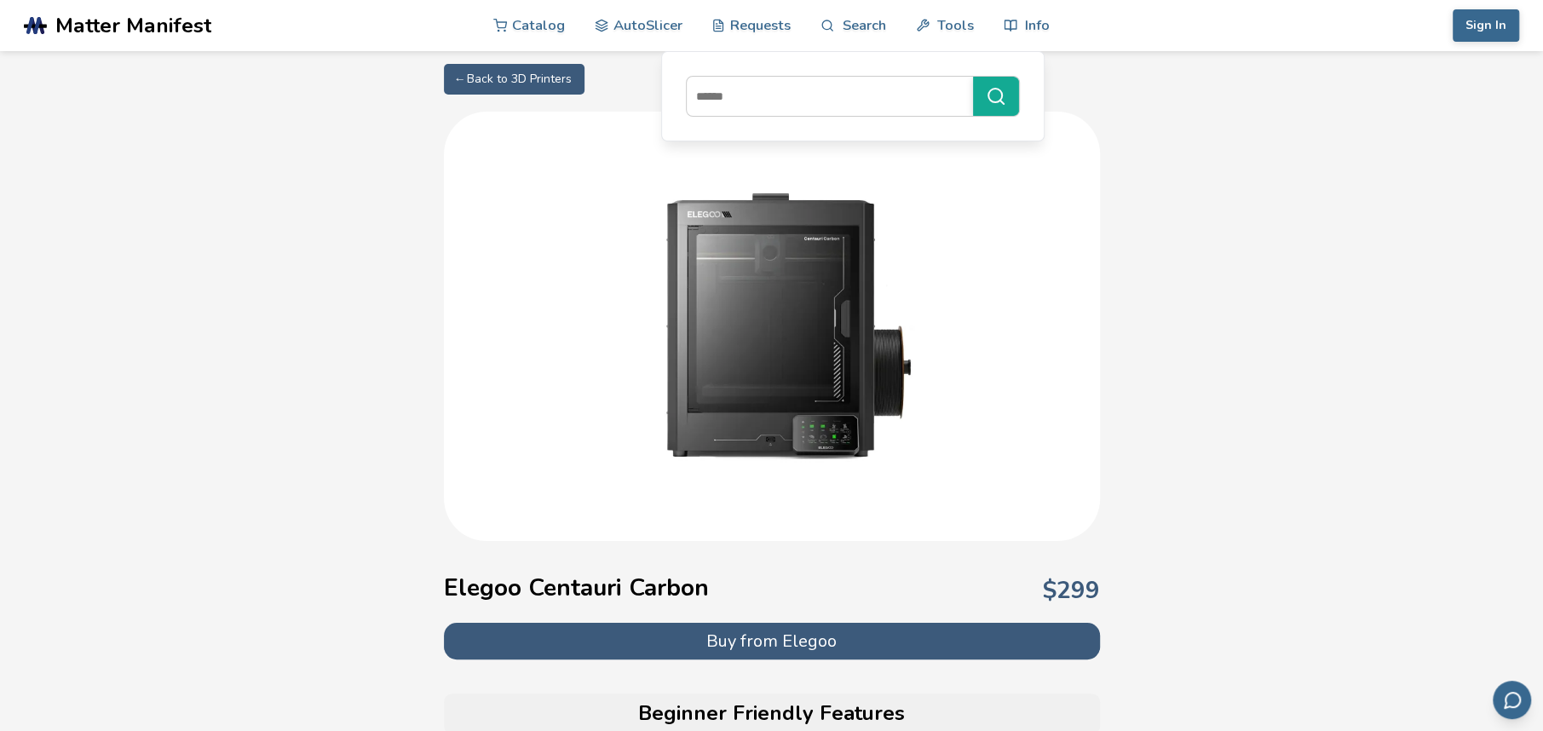
click at [815, 333] on img at bounding box center [772, 324] width 341 height 341
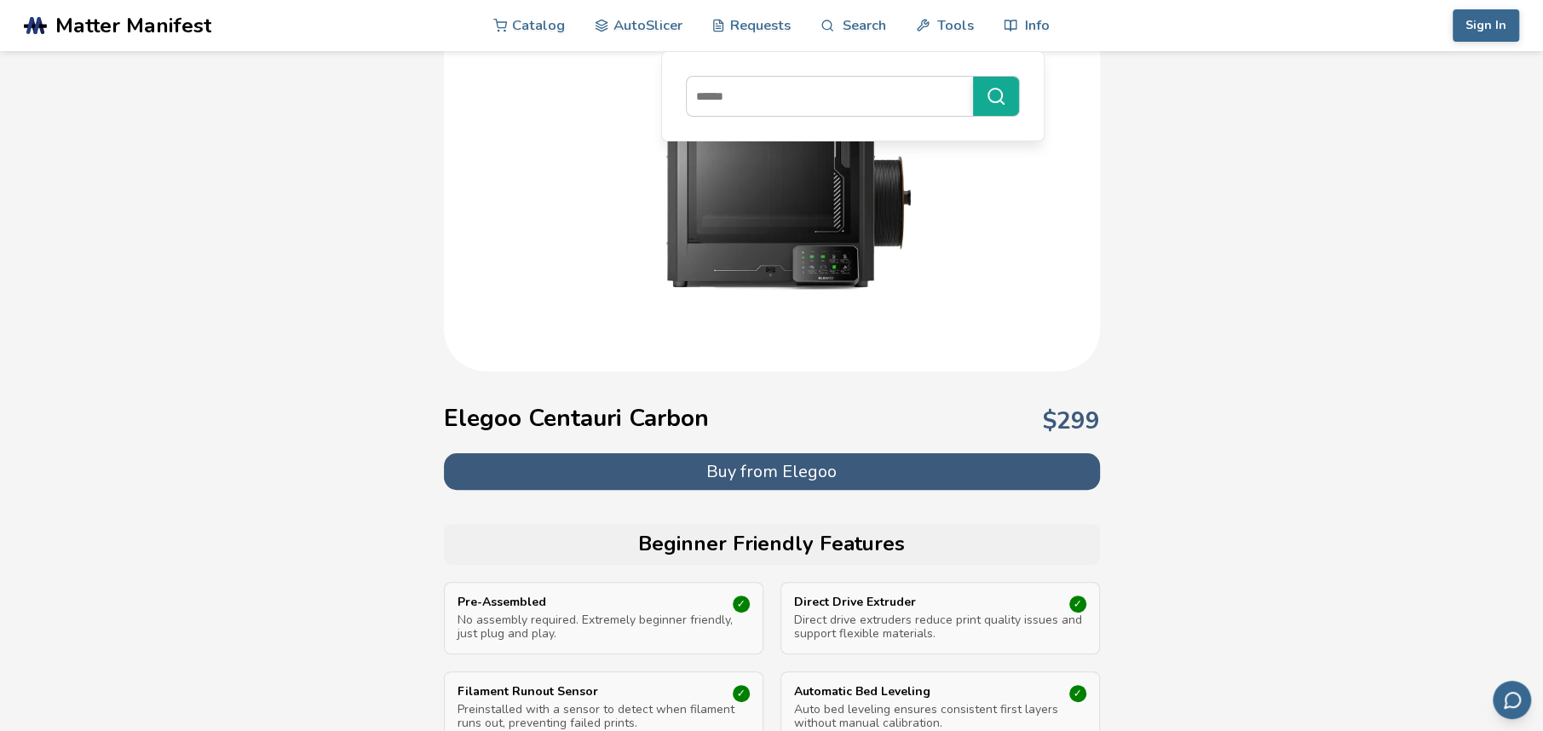
click at [813, 462] on button "Buy from Elegoo" at bounding box center [772, 471] width 656 height 37
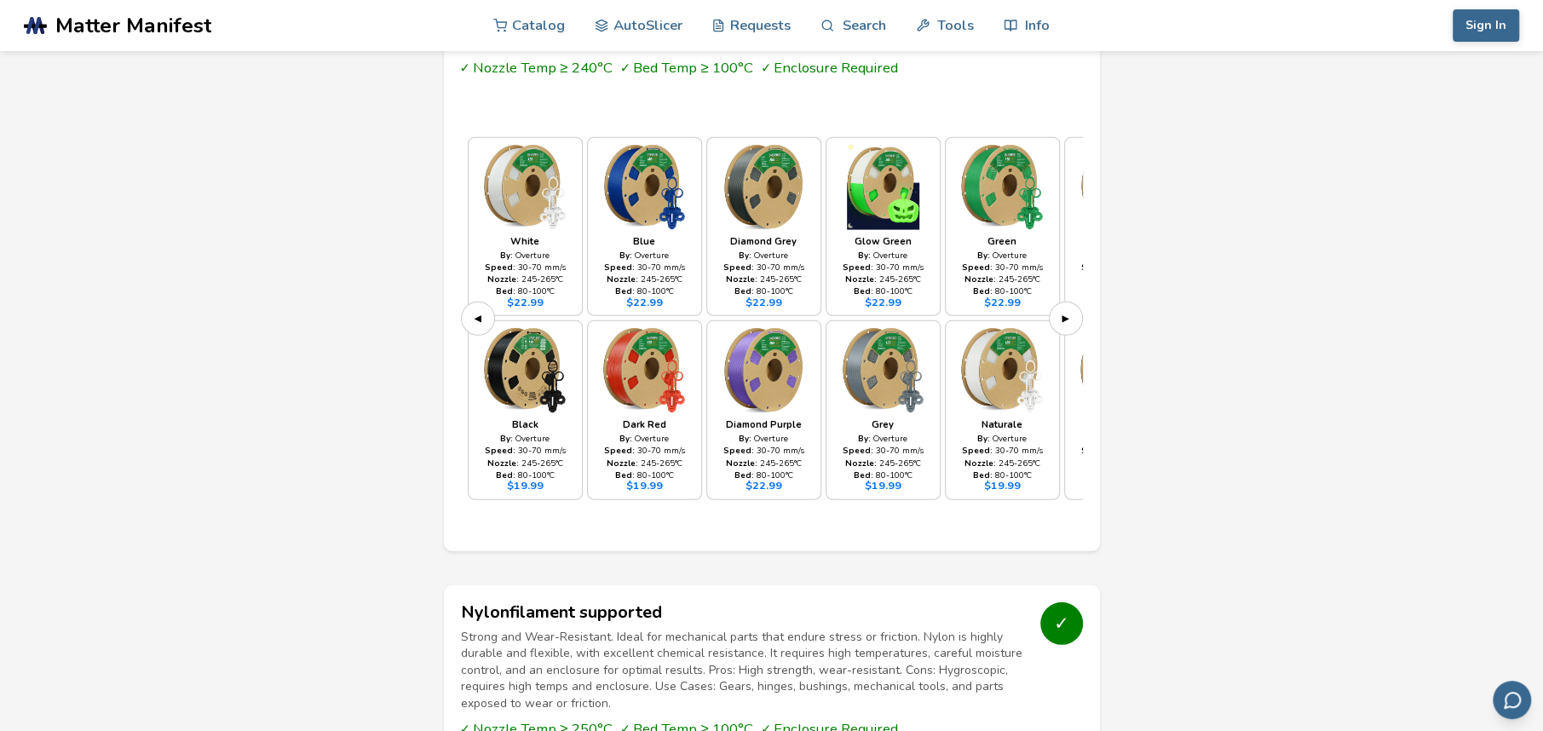
scroll to position [3833, 0]
